Goal: Communication & Community: Answer question/provide support

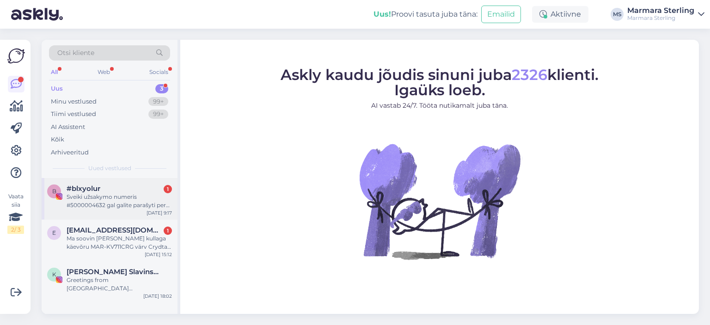
click at [141, 190] on div "#blxyolur 1" at bounding box center [119, 188] width 105 height 8
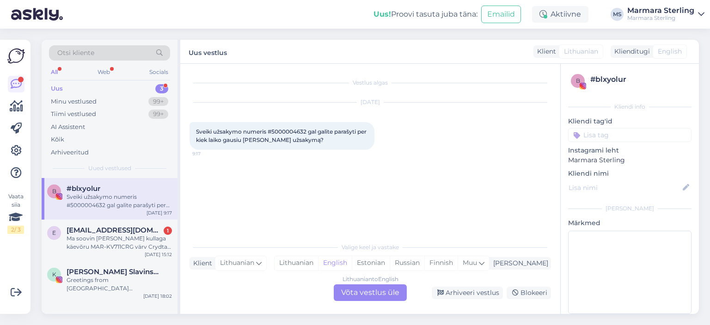
click at [382, 296] on div "Lithuanian to English Võta vestlus üle" at bounding box center [370, 292] width 73 height 17
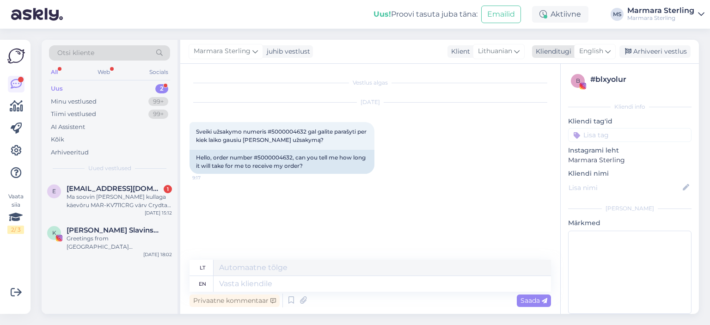
click at [591, 56] on span "English" at bounding box center [591, 51] width 24 height 10
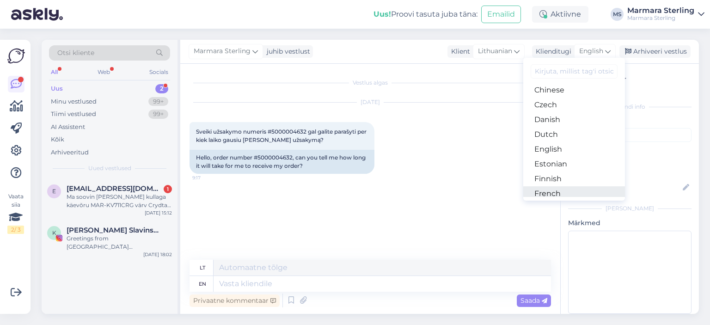
scroll to position [92, 0]
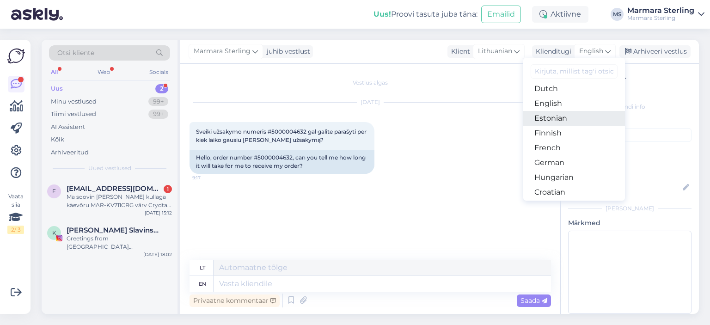
click at [566, 116] on link "Estonian" at bounding box center [574, 118] width 102 height 15
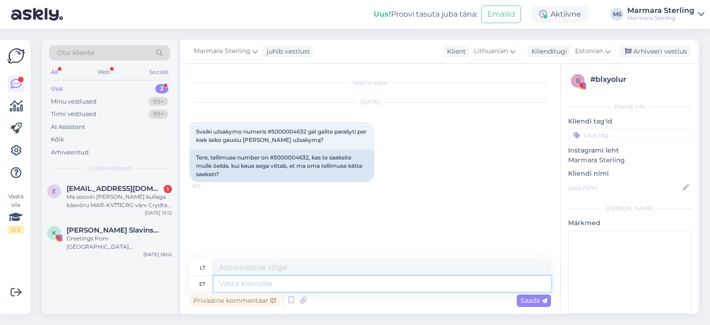
click at [298, 287] on textarea at bounding box center [382, 284] width 337 height 16
type textarea "Tere"
type textarea "Sveiki"
type textarea "Tere"
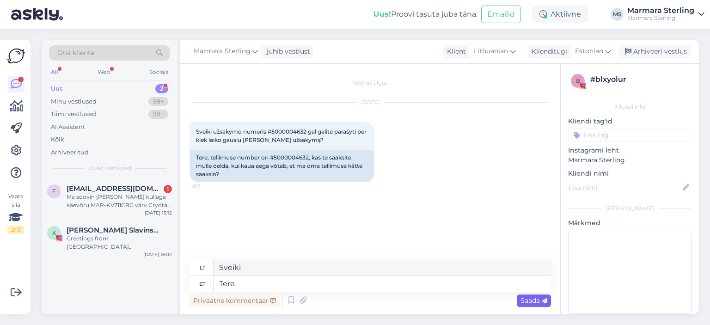
click at [525, 299] on span "Saada" at bounding box center [533, 300] width 27 height 8
drag, startPoint x: 274, startPoint y: 130, endPoint x: 307, endPoint y: 132, distance: 33.4
click at [307, 132] on span "Sveiki užsakymo numeris #5000004632 gal galite parašyti per kiek laiko gausiu […" at bounding box center [282, 135] width 172 height 15
copy span "5000004632"
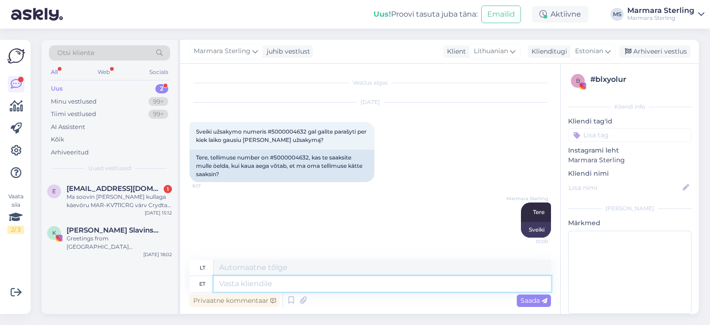
click at [341, 281] on textarea at bounding box center [382, 284] width 337 height 16
type textarea "Tarne o"
type textarea "Pristatymas"
type textarea "Tarne on 2-"
type textarea "Pristatymas yra"
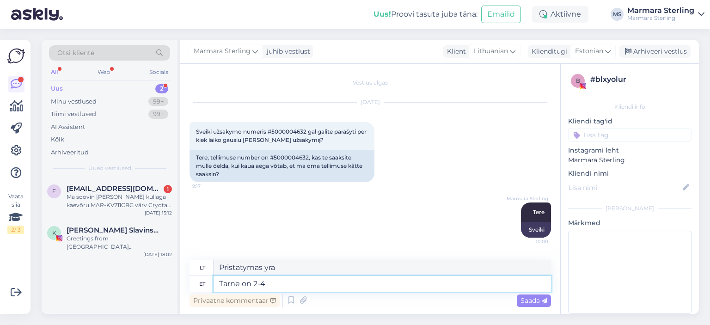
type textarea "Tarne on 2-4"
type textarea "Pristatymas trunka 2–4 ​​dienas"
type textarea "Tarne on 2-4 tööpäeva"
type textarea "Pristatymas per 2–4 darbo dienas"
type textarea "Tarne on 2-4 tööpäeva"
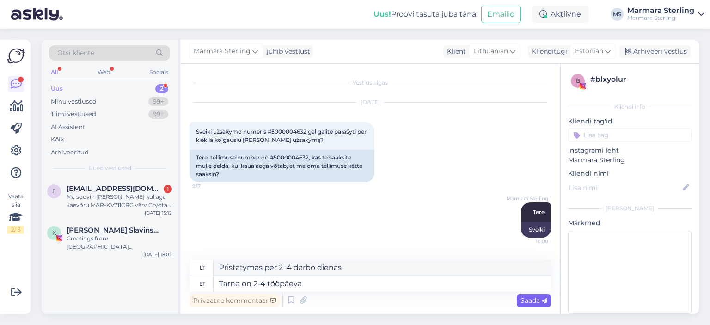
click at [525, 304] on span "Saada" at bounding box center [533, 300] width 27 height 8
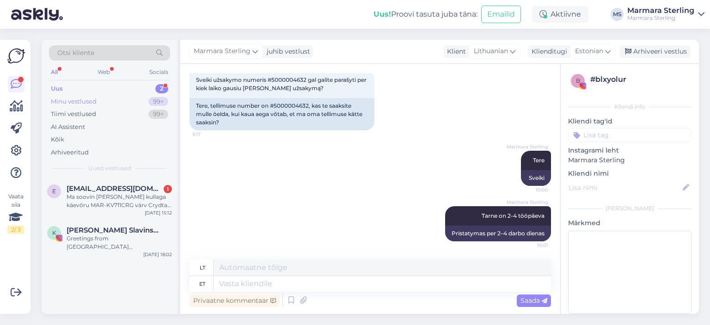
click at [137, 98] on div "Minu vestlused 99+" at bounding box center [109, 101] width 121 height 13
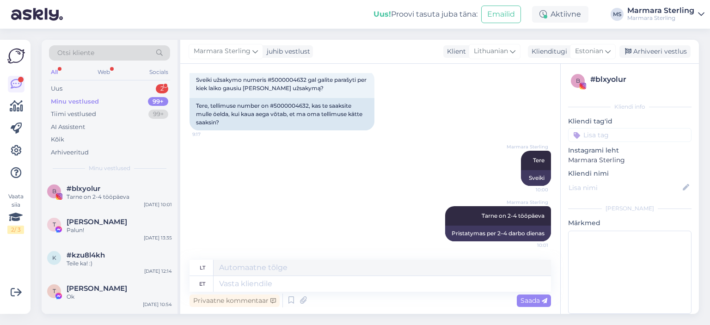
click at [145, 79] on div "All Web Socials" at bounding box center [109, 73] width 121 height 14
click at [146, 83] on div "Uus 2" at bounding box center [109, 88] width 121 height 13
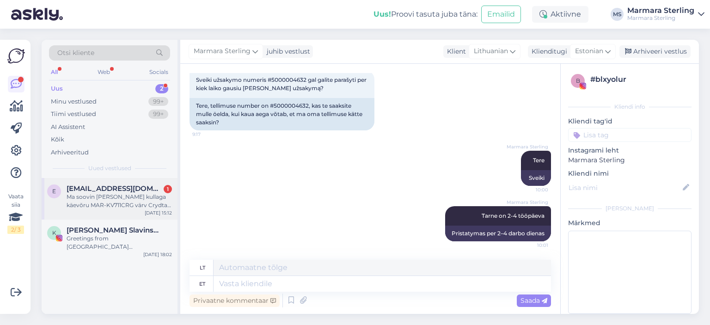
click at [122, 205] on div "Ma soovin [PERSON_NAME] kullaga käevõru MAR-KV711CRG värv Crydtal. Kuid ma [PER…" at bounding box center [119, 201] width 105 height 17
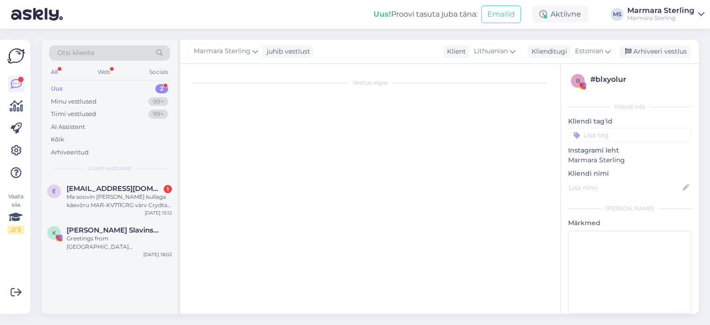
scroll to position [0, 0]
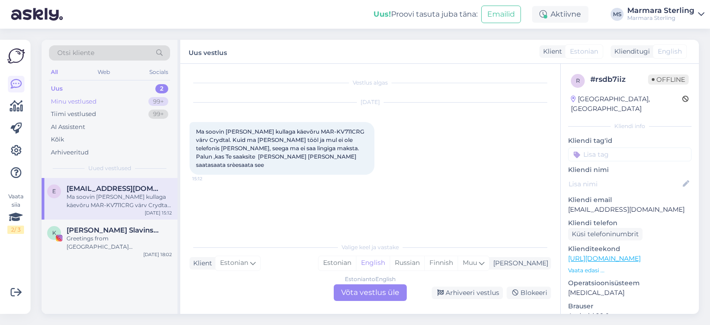
click at [105, 104] on div "Minu vestlused 99+" at bounding box center [109, 101] width 121 height 13
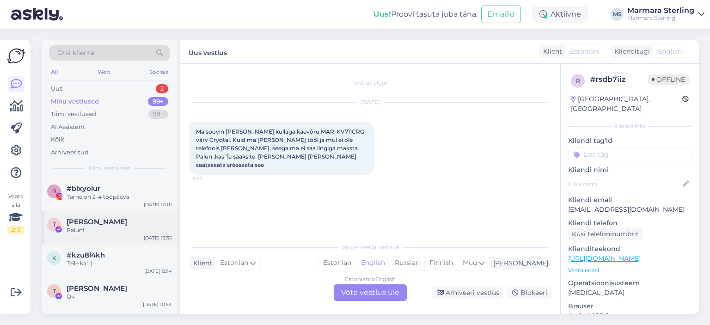
click at [116, 231] on div "Palun!" at bounding box center [119, 230] width 105 height 8
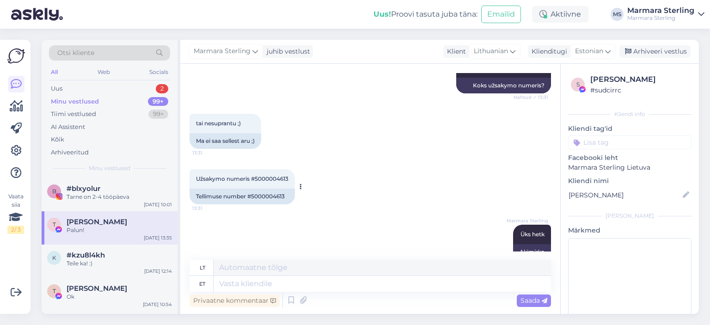
scroll to position [643, 0]
drag, startPoint x: 252, startPoint y: 180, endPoint x: 288, endPoint y: 183, distance: 35.2
click at [288, 189] on div "Tellimuse number #5000004613" at bounding box center [242, 197] width 105 height 16
copy div "5000004613"
click at [120, 88] on div "Uus 3" at bounding box center [109, 88] width 121 height 13
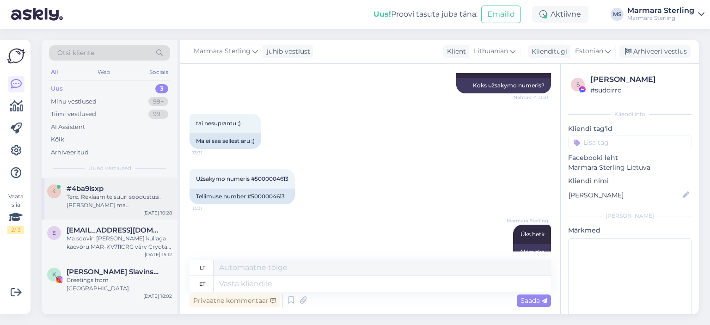
click at [133, 193] on div "Tere. Reklaamite suuri soodustusi. [PERSON_NAME] ma [PERSON_NAME] kategooria?" at bounding box center [119, 201] width 105 height 17
